Goal: Task Accomplishment & Management: Use online tool/utility

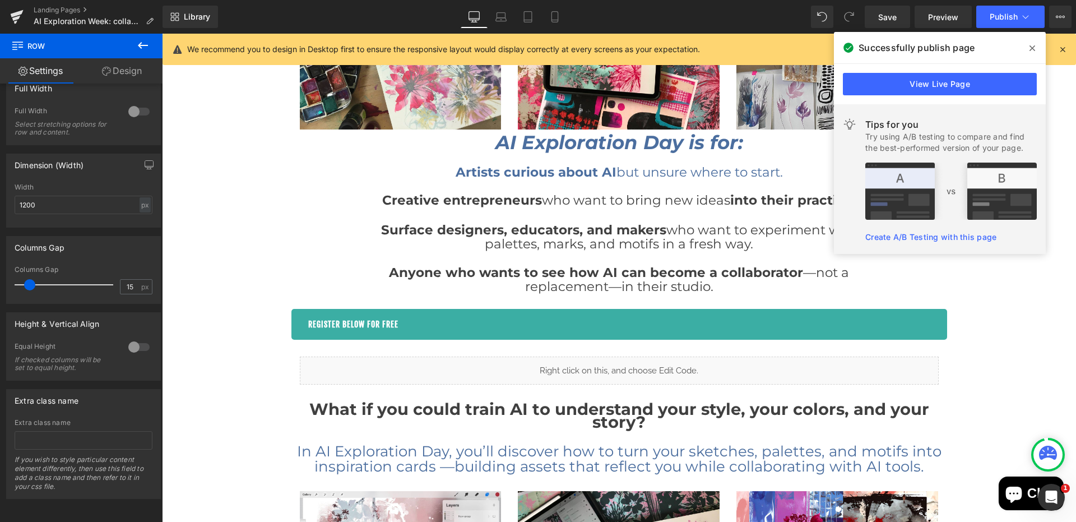
scroll to position [2686, 0]
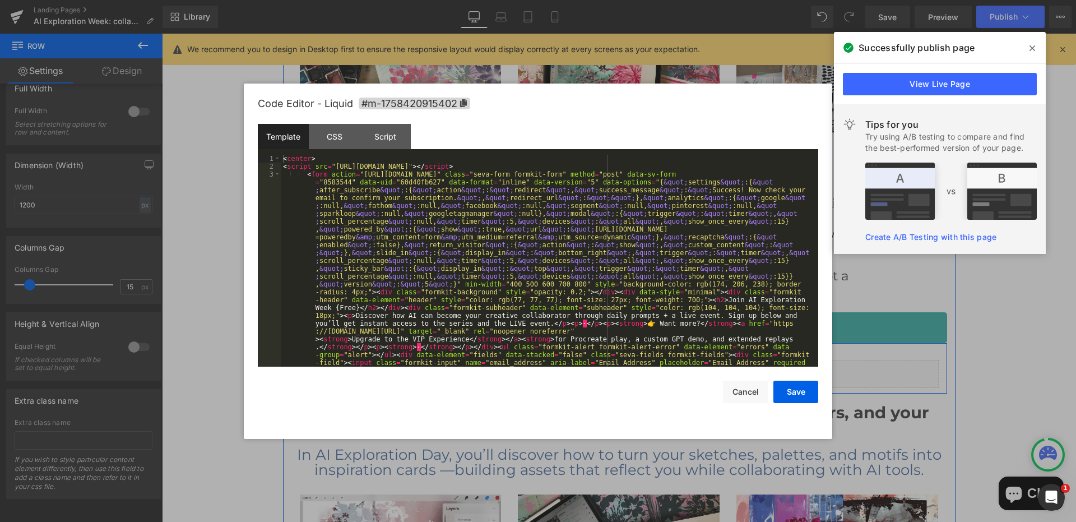
click at [634, 370] on icon at bounding box center [632, 369] width 6 height 6
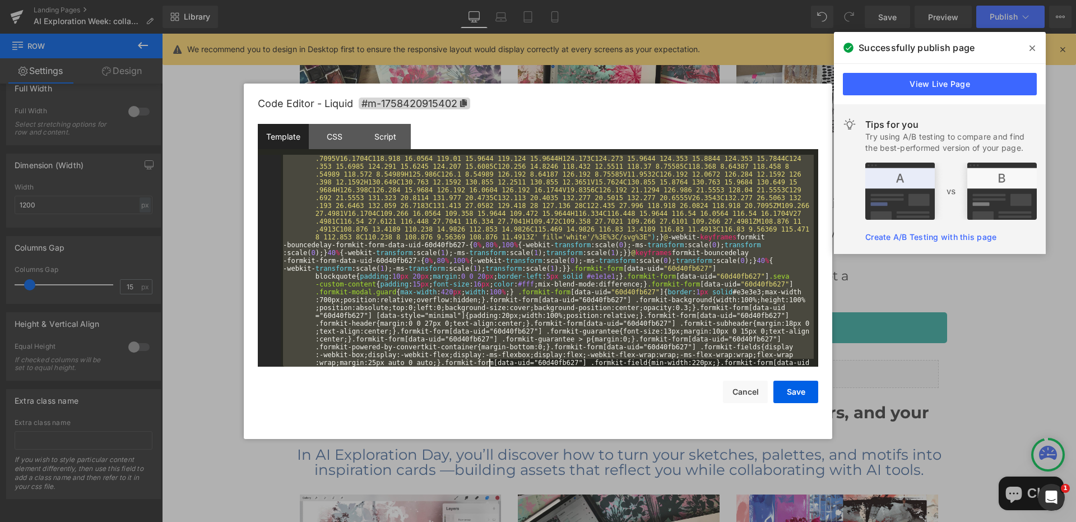
scroll to position [1945, 0]
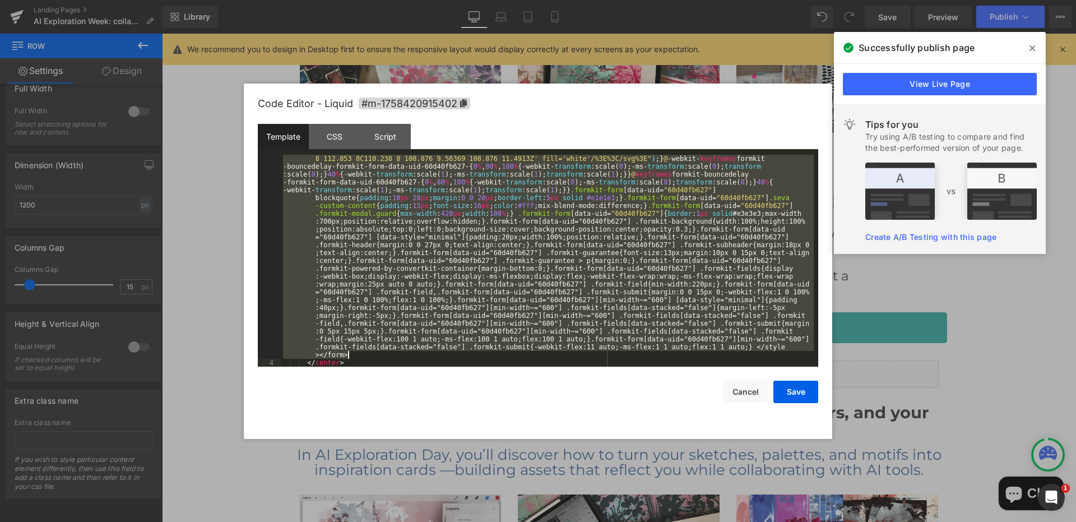
drag, startPoint x: 283, startPoint y: 168, endPoint x: 411, endPoint y: 360, distance: 230.4
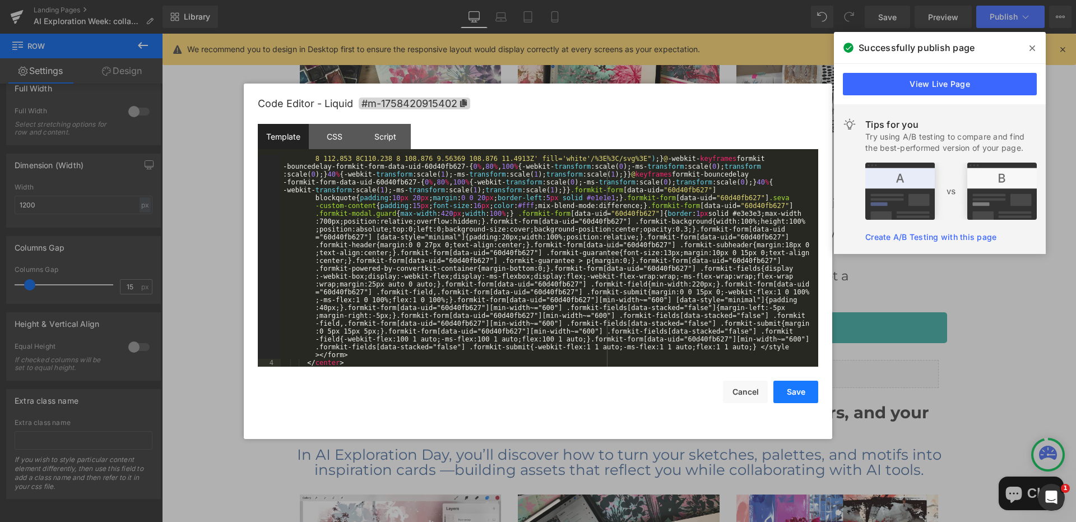
click at [798, 388] on button "Save" at bounding box center [795, 391] width 45 height 22
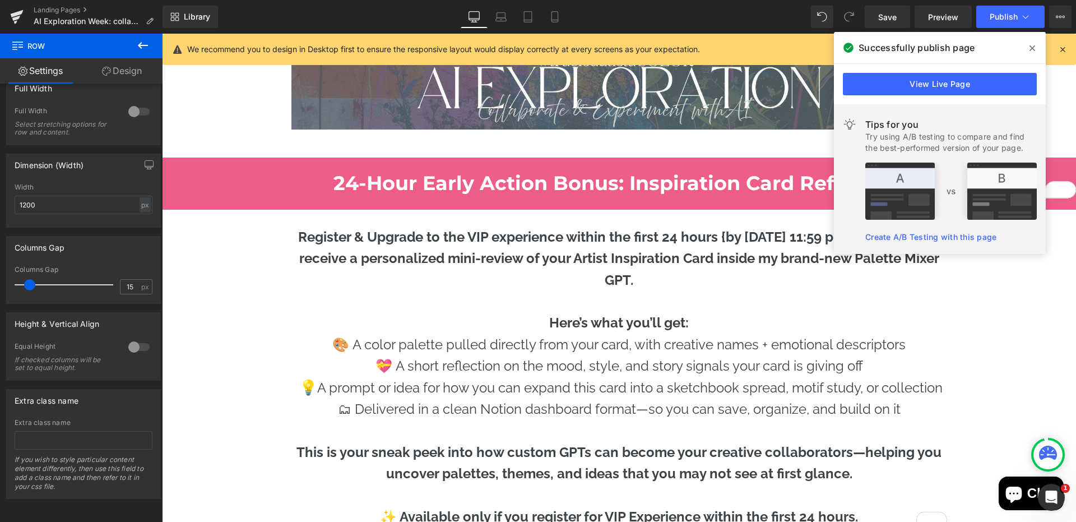
scroll to position [6328, 0]
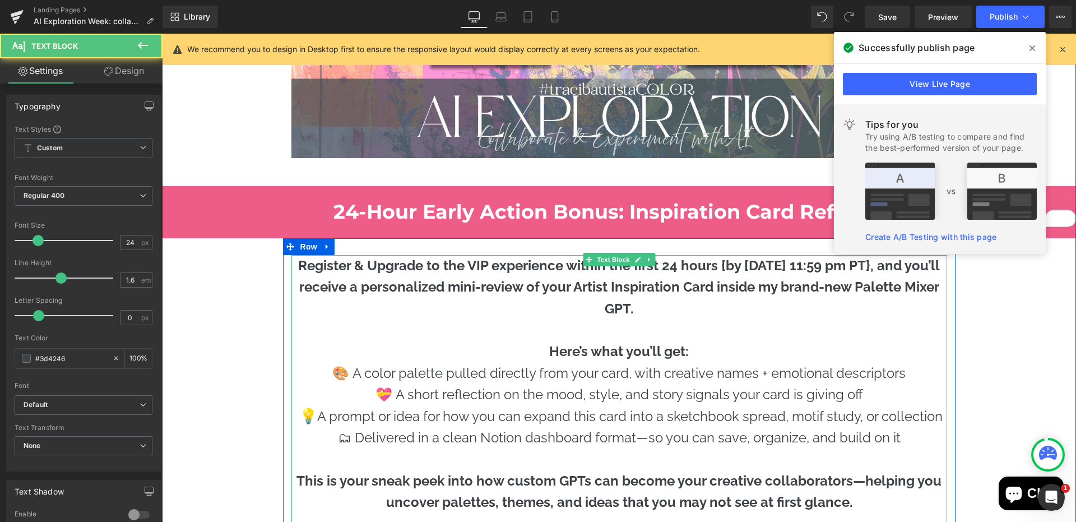
click at [772, 266] on strong "Register & Upgrade to the VIP experience within the first 24 hours {by 9/21 at …" at bounding box center [619, 286] width 642 height 59
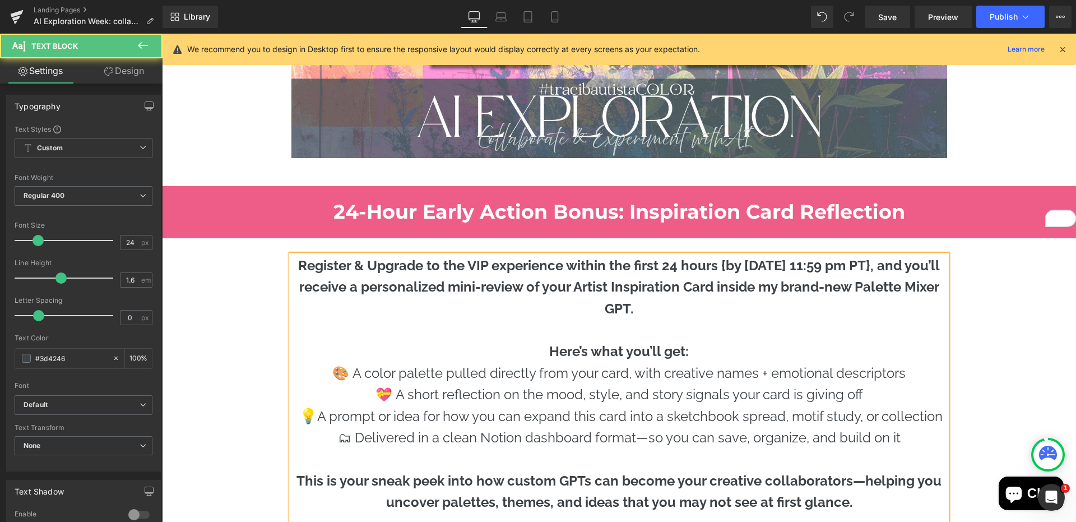
click at [848, 267] on strong "Register & Upgrade to the VIP experience within the first 24 hours {by 9/22 at …" at bounding box center [619, 286] width 642 height 59
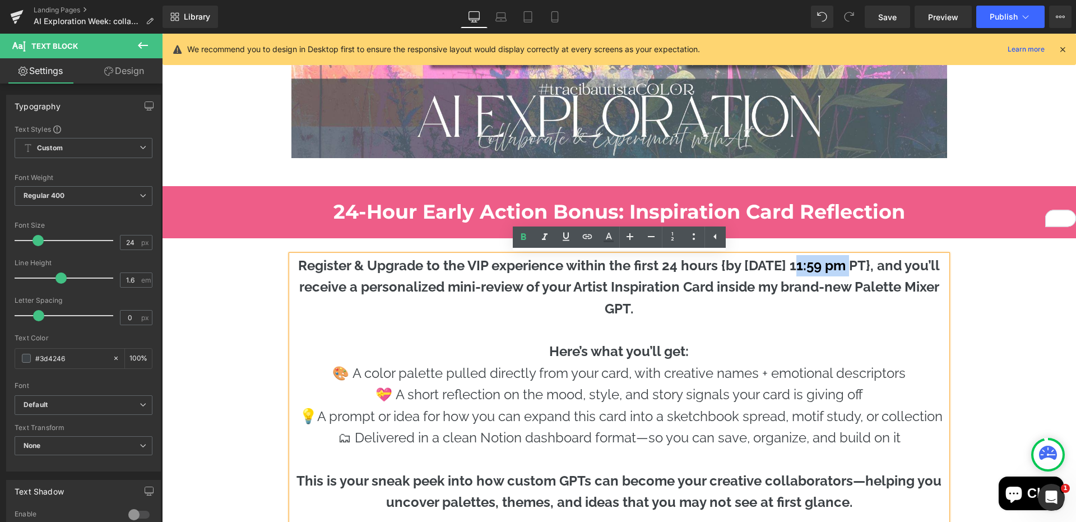
drag, startPoint x: 849, startPoint y: 267, endPoint x: 795, endPoint y: 268, distance: 53.8
click at [795, 268] on strong "Register & Upgrade to the VIP experience within the first 24 hours {by 9/22 at …" at bounding box center [619, 286] width 642 height 59
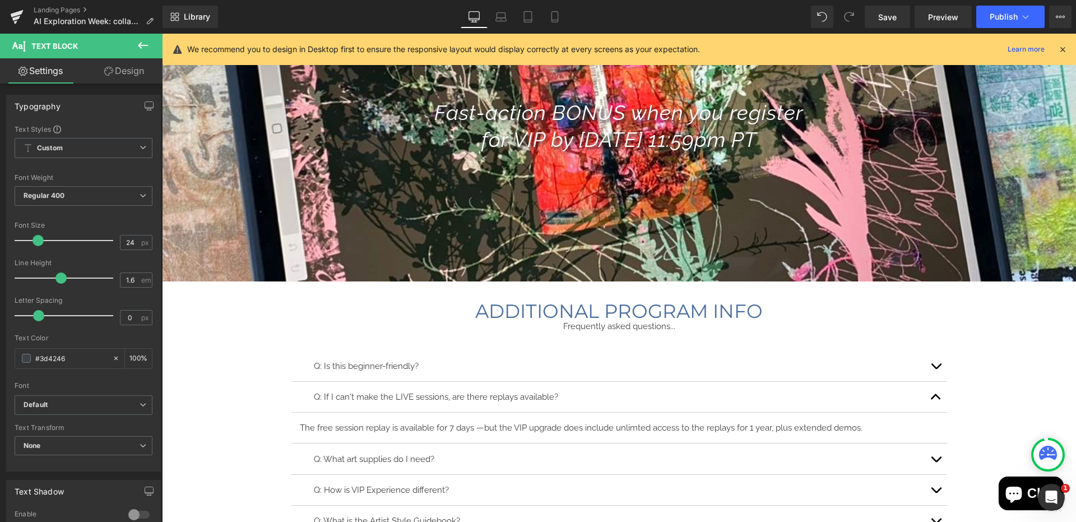
scroll to position [7468, 0]
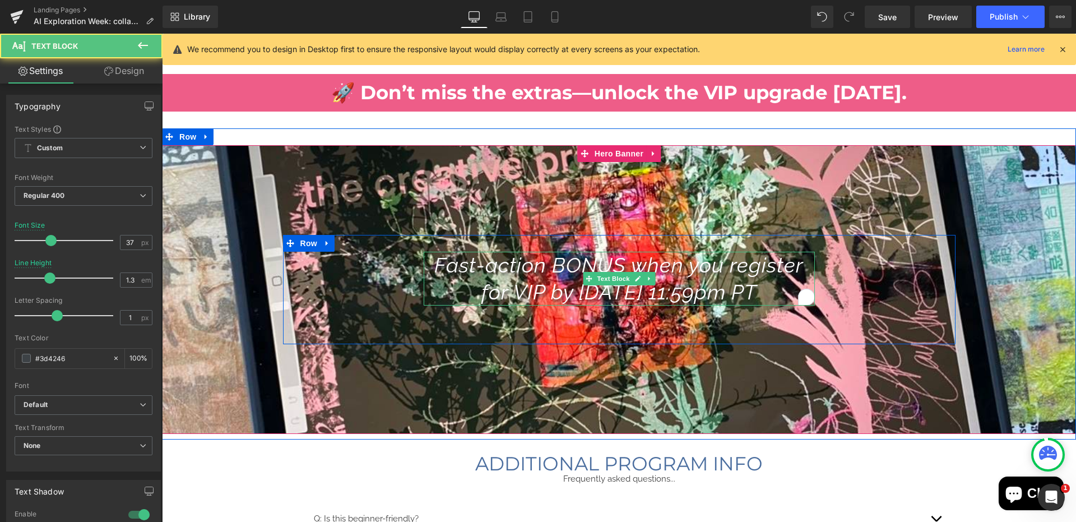
click at [617, 296] on icon "Fast-action BONUS when you register for VIP by 9/21 at 11:59pm PT" at bounding box center [618, 279] width 369 height 52
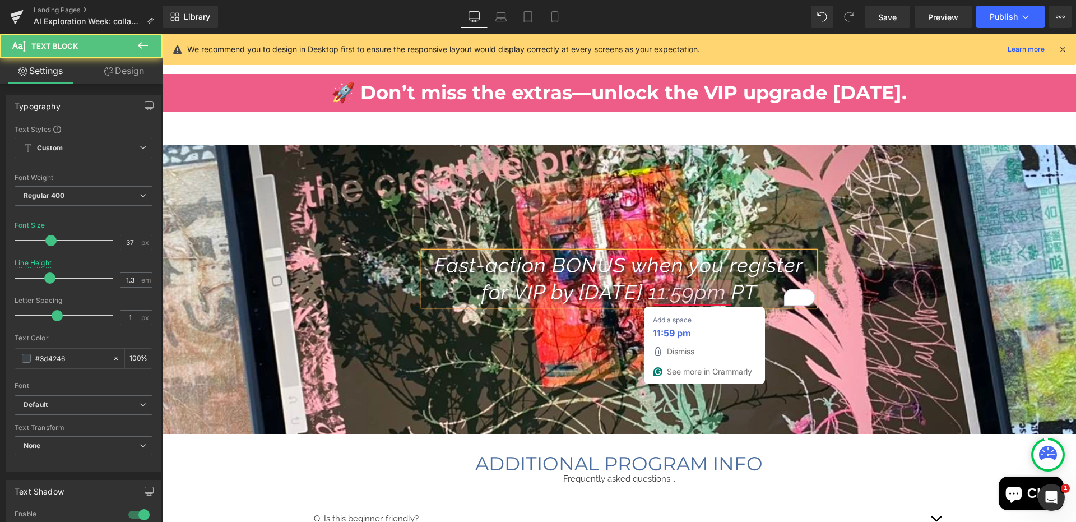
click at [704, 297] on icon "Fast-action BONUS when you register for VIP by 9/22 at 11:59pm PT" at bounding box center [618, 279] width 369 height 52
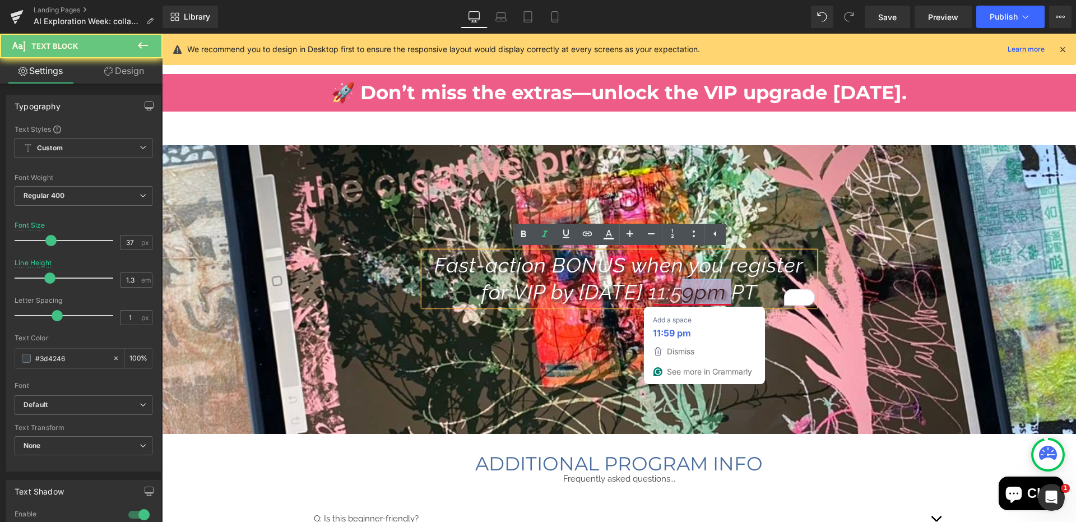
click at [704, 297] on icon "Fast-action BONUS when you register for VIP by 9/22 at 11:59pm PT" at bounding box center [618, 279] width 369 height 52
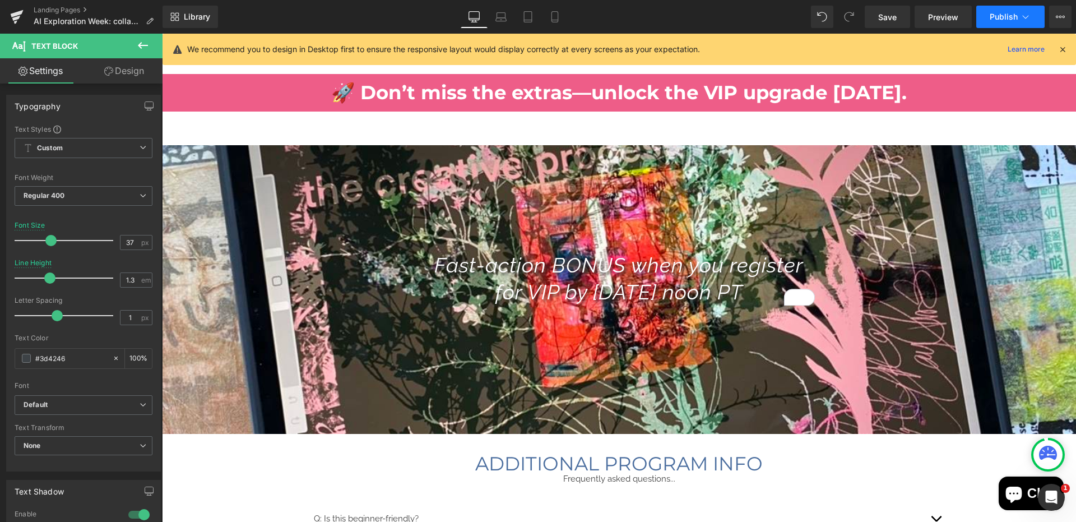
click at [996, 17] on span "Publish" at bounding box center [1003, 16] width 28 height 9
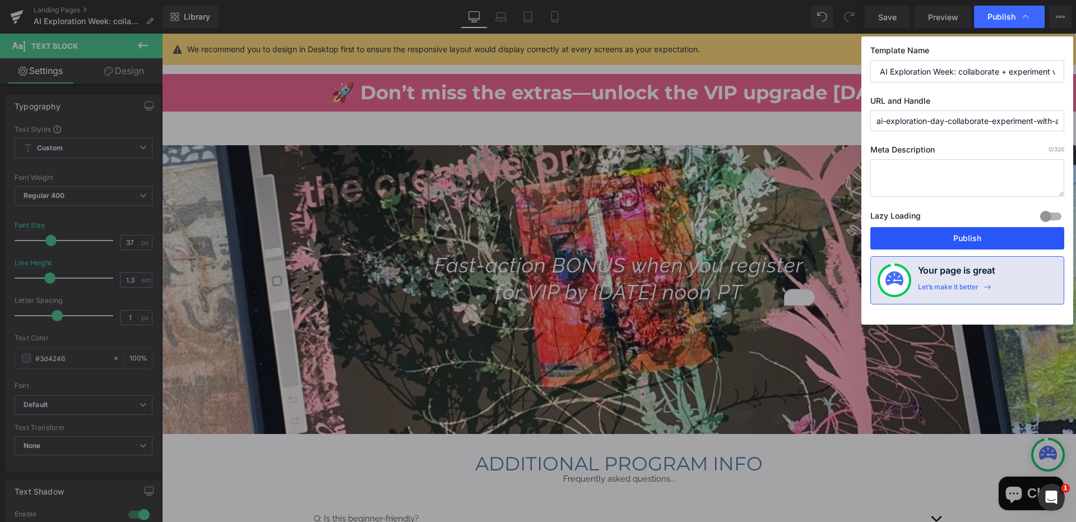
drag, startPoint x: 929, startPoint y: 240, endPoint x: 767, endPoint y: 206, distance: 165.5
click at [929, 240] on button "Publish" at bounding box center [967, 238] width 194 height 22
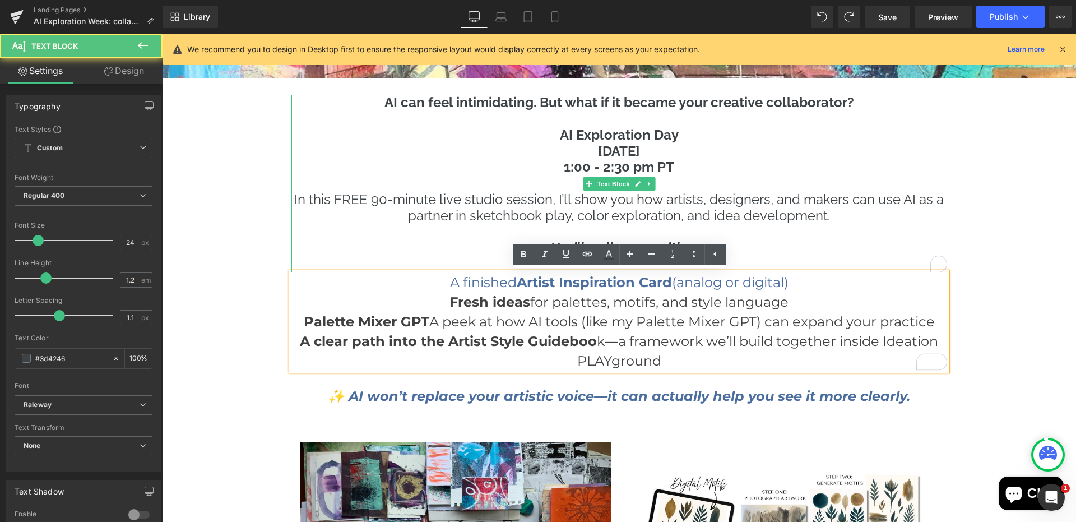
click at [737, 254] on p "You’ll walk away with:" at bounding box center [619, 248] width 656 height 16
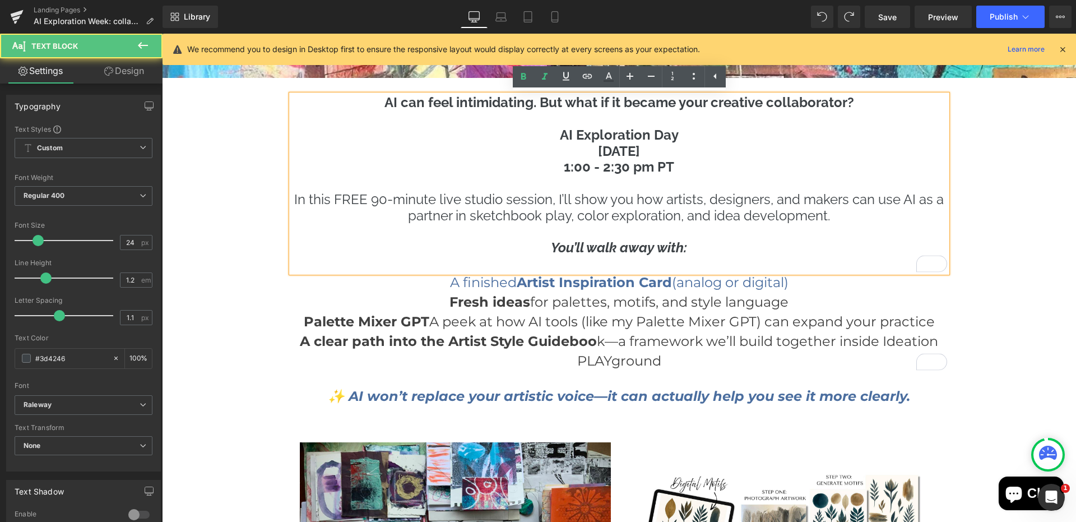
click at [665, 261] on p "To enrich screen reader interactions, please activate Accessibility in Grammarl…" at bounding box center [619, 264] width 656 height 16
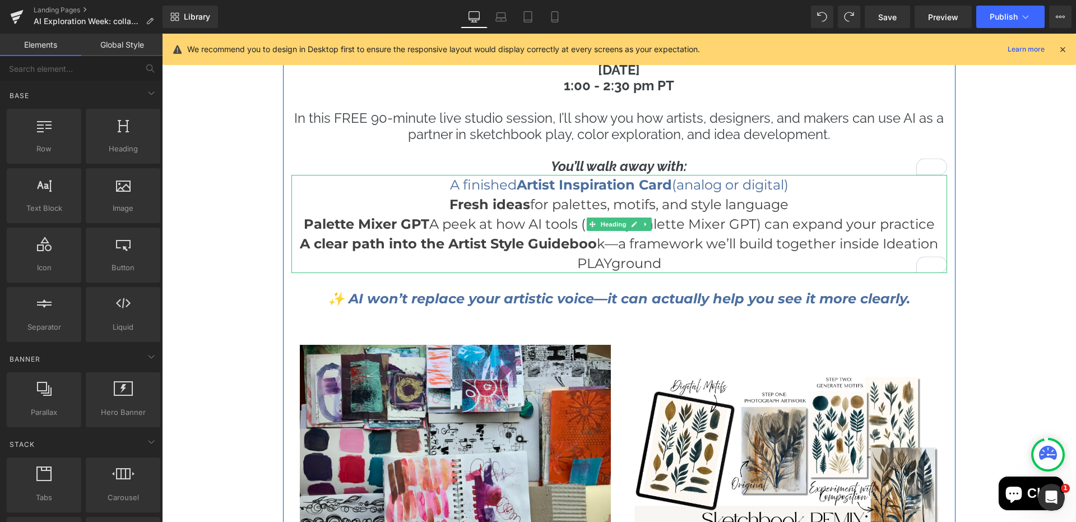
scroll to position [1630, 0]
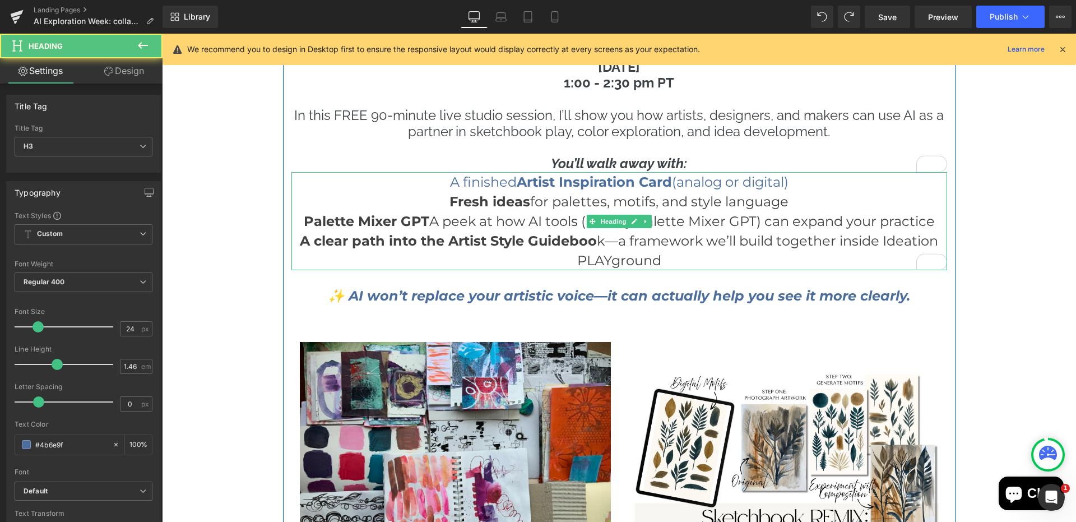
click at [431, 224] on span "Palette Mixer GPT A peek at how AI tools (like my Palette Mixer GPT) can expand…" at bounding box center [619, 221] width 631 height 16
drag, startPoint x: 431, startPoint y: 220, endPoint x: 300, endPoint y: 215, distance: 131.2
click at [304, 215] on span "Palette Mixer GPT A peek at how AI tools (like my Palette Mixer GPT) can expand…" at bounding box center [619, 221] width 631 height 16
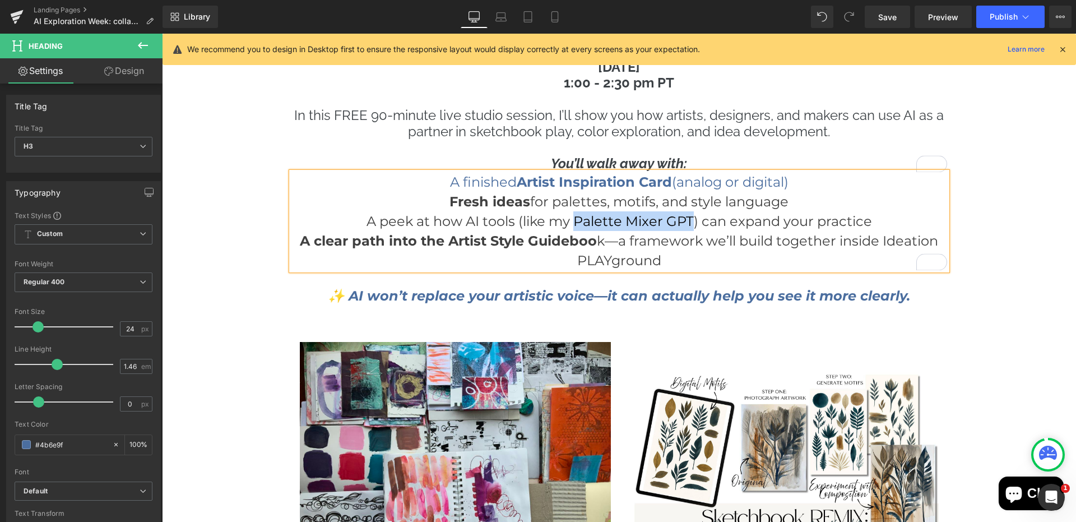
drag, startPoint x: 693, startPoint y: 221, endPoint x: 574, endPoint y: 221, distance: 119.3
click at [575, 221] on span "A peek at how AI tools (like my Palette Mixer GPT) can expand your practice" at bounding box center [618, 221] width 505 height 16
click at [1005, 15] on span "Publish" at bounding box center [1003, 16] width 28 height 9
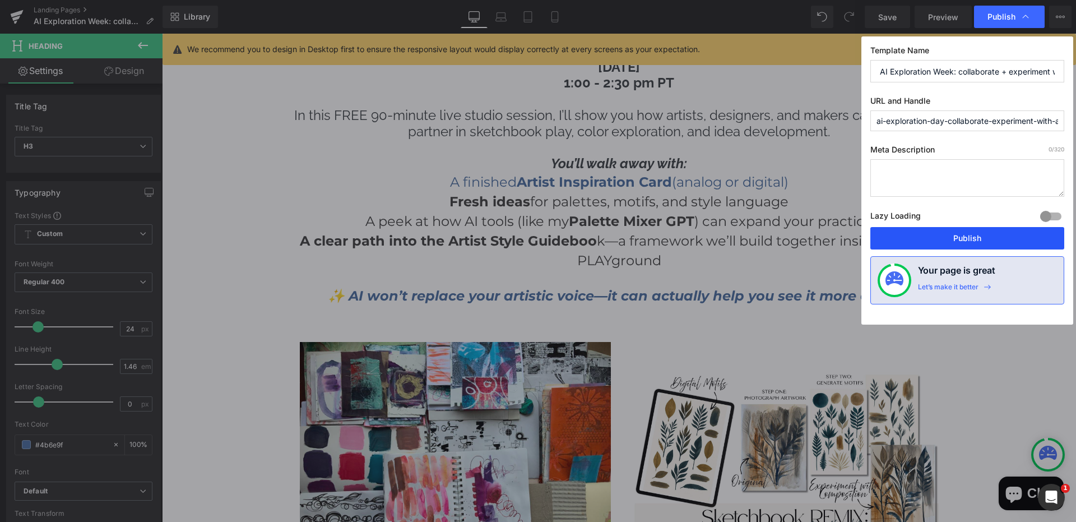
click at [961, 236] on button "Publish" at bounding box center [967, 238] width 194 height 22
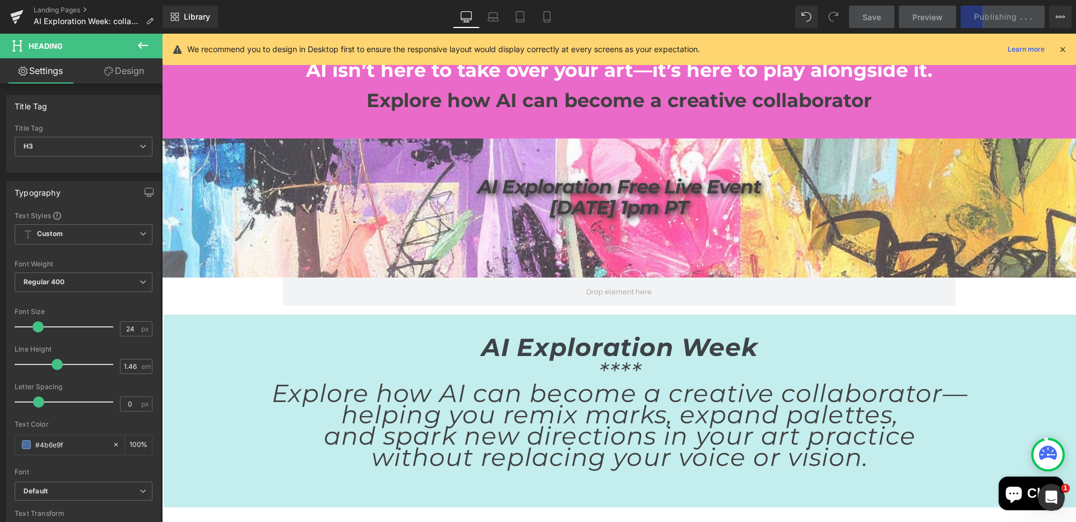
scroll to position [67, 0]
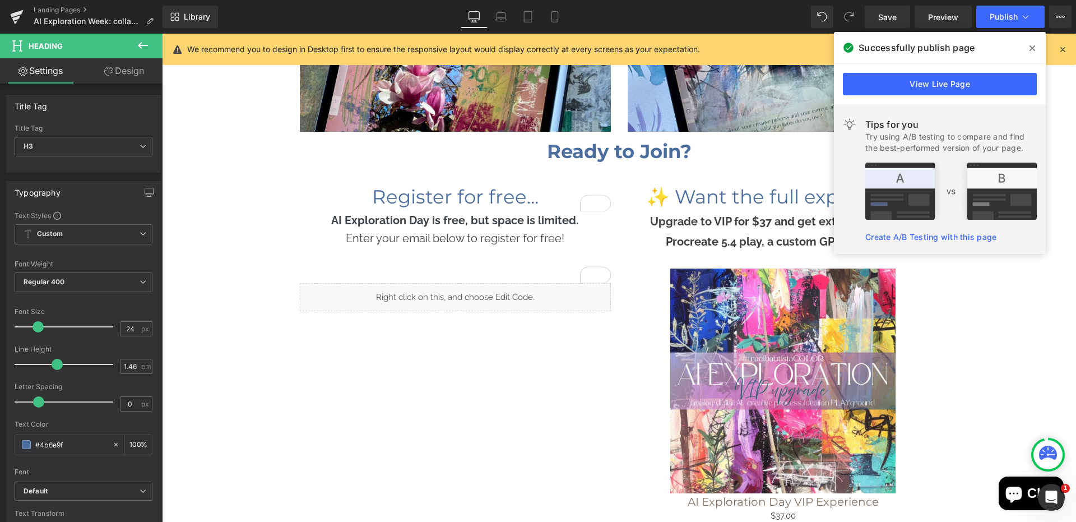
scroll to position [7030, 0]
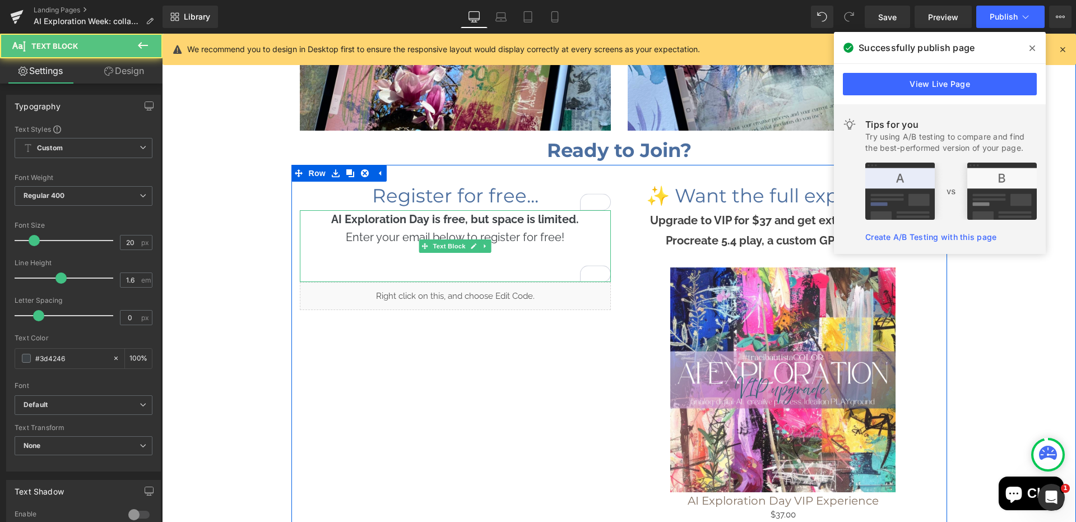
click at [388, 262] on div "To enrich screen reader interactions, please activate Accessibility in Grammarl…" at bounding box center [455, 255] width 311 height 18
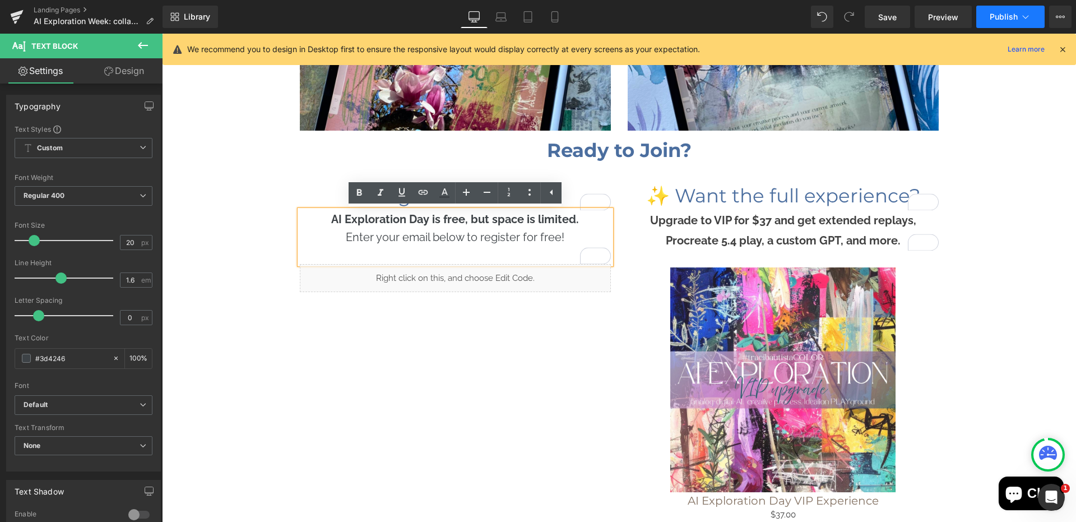
click at [995, 19] on span "Publish" at bounding box center [1003, 16] width 28 height 9
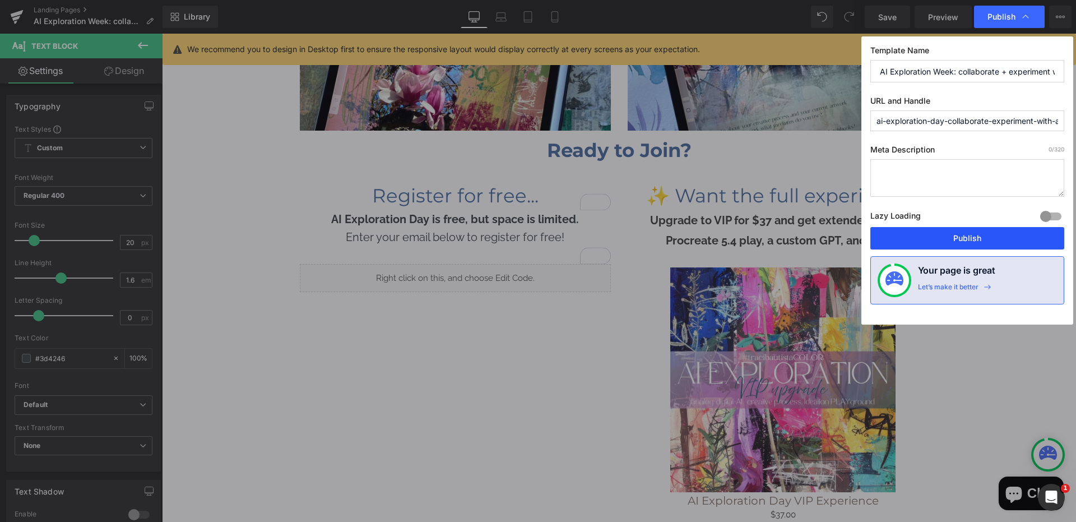
click at [943, 236] on button "Publish" at bounding box center [967, 238] width 194 height 22
